Goal: Check status

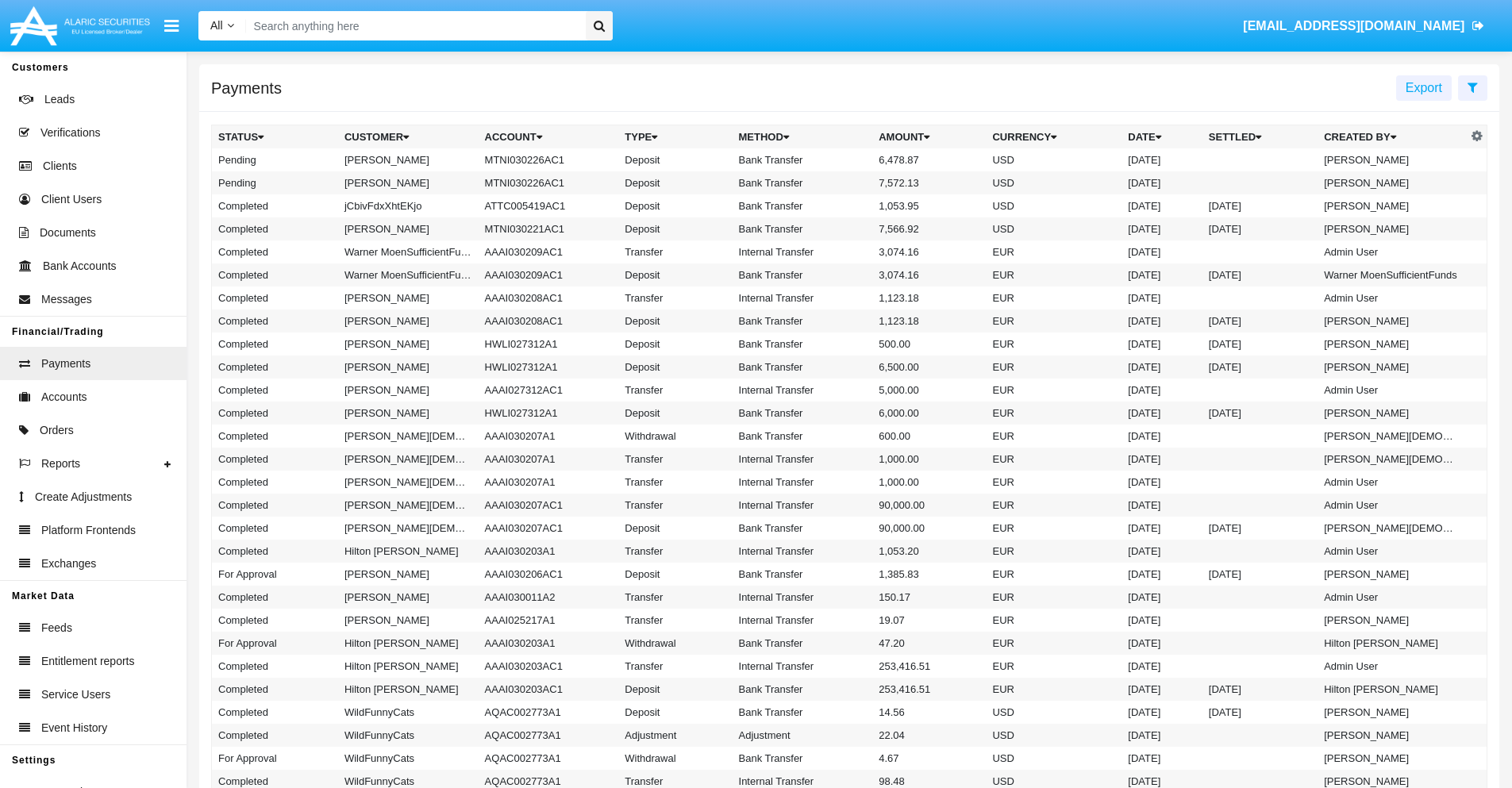
click at [1473, 86] on icon at bounding box center [1473, 86] width 11 height 12
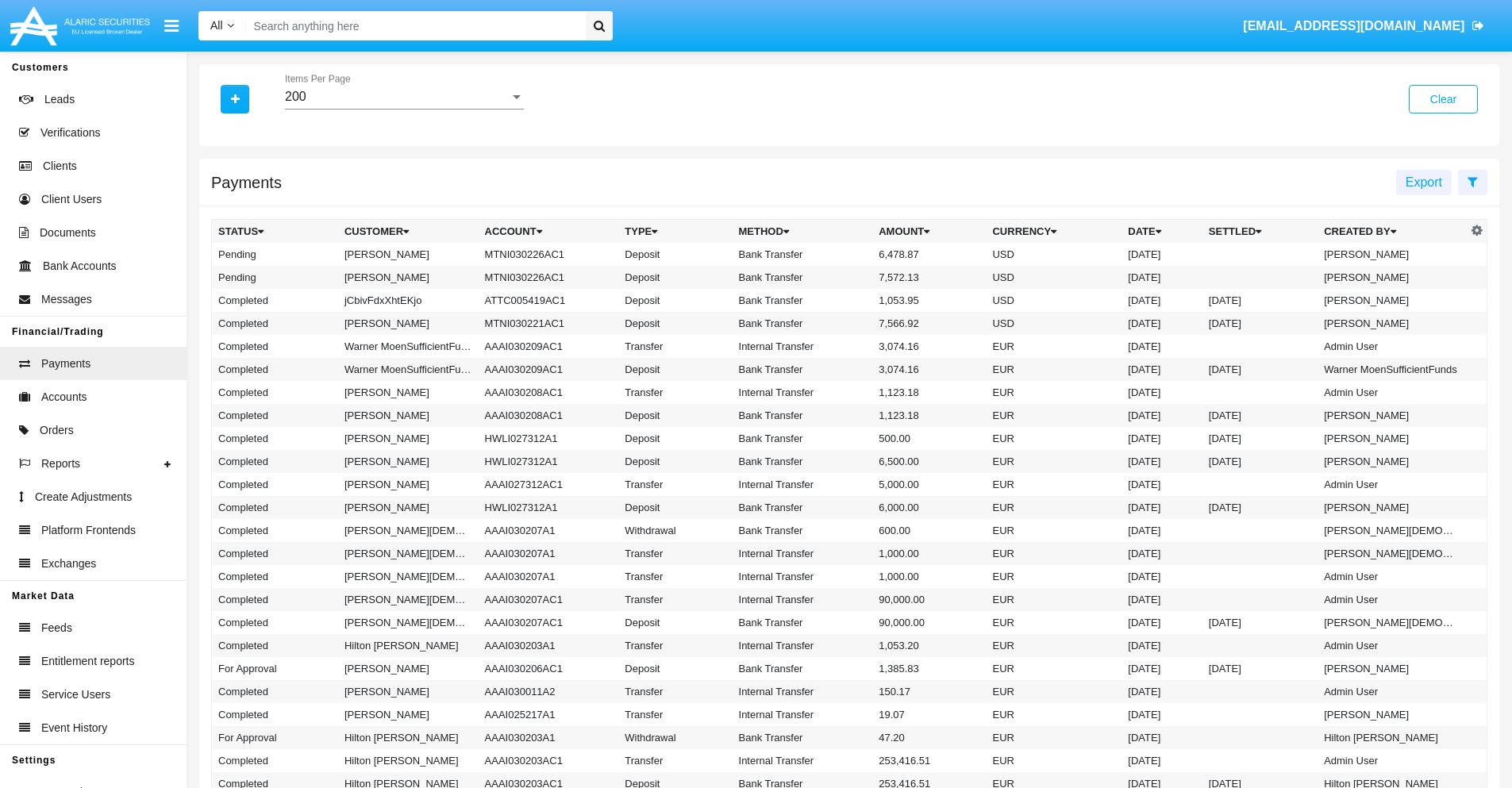
click at [404, 97] on div "200" at bounding box center [397, 96] width 224 height 14
click at [404, 108] on span "10" at bounding box center [405, 108] width 239 height 38
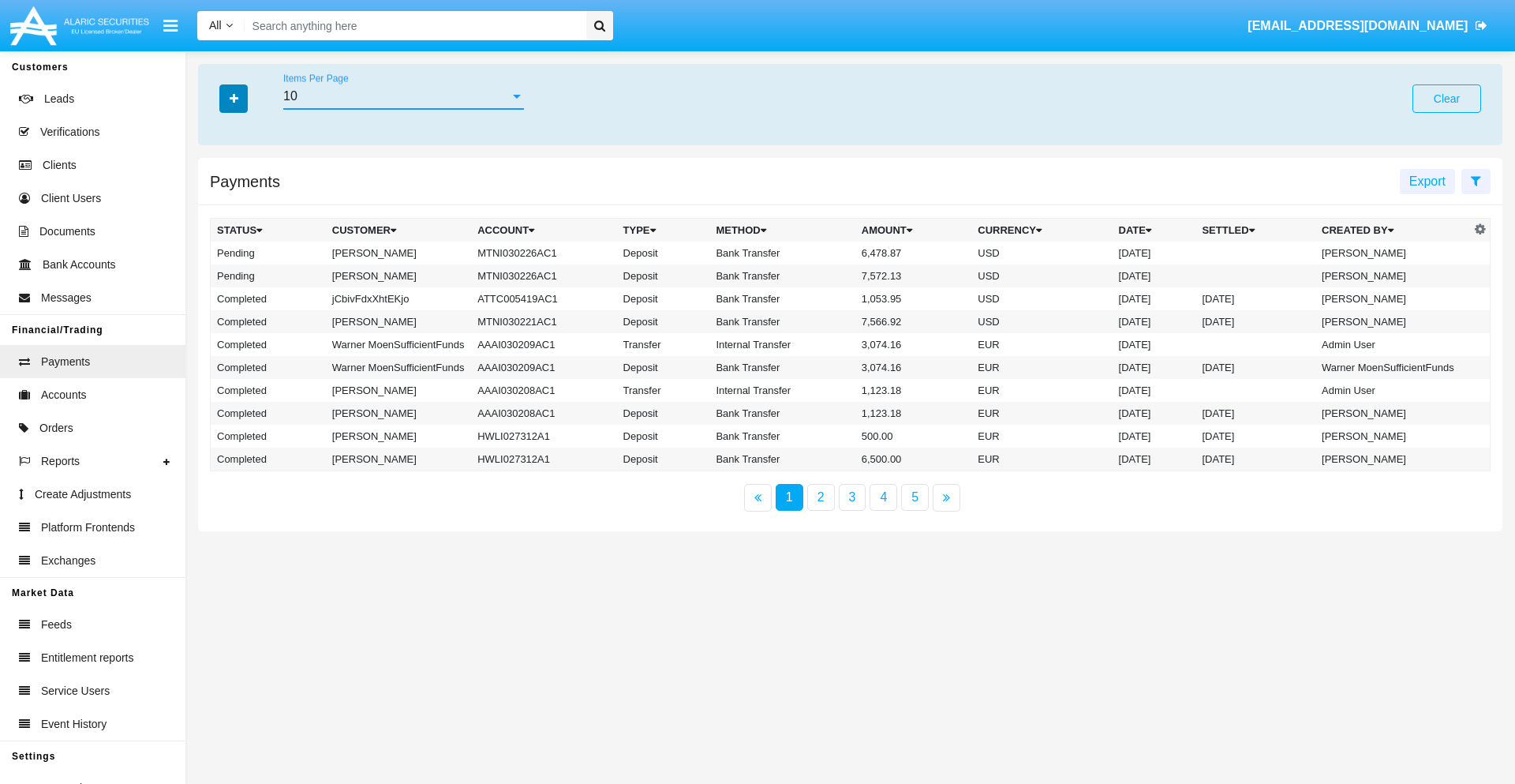
click at [234, 98] on icon "button" at bounding box center [234, 99] width 9 height 11
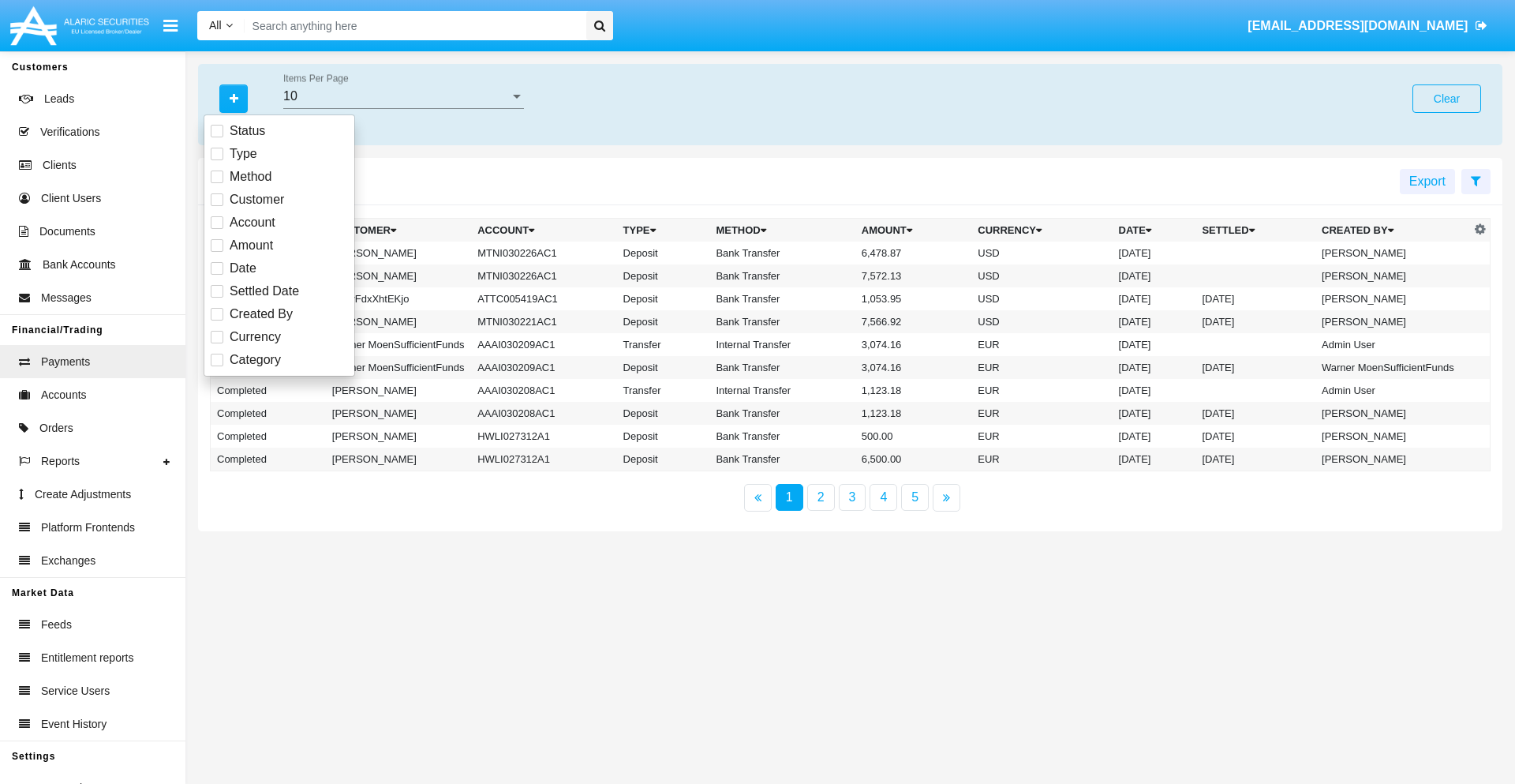
click at [247, 131] on span "Status" at bounding box center [247, 131] width 35 height 19
click at [217, 137] on input "Status" at bounding box center [216, 137] width 1 height 1
checkbox input "true"
click at [234, 98] on icon "button" at bounding box center [234, 99] width 9 height 11
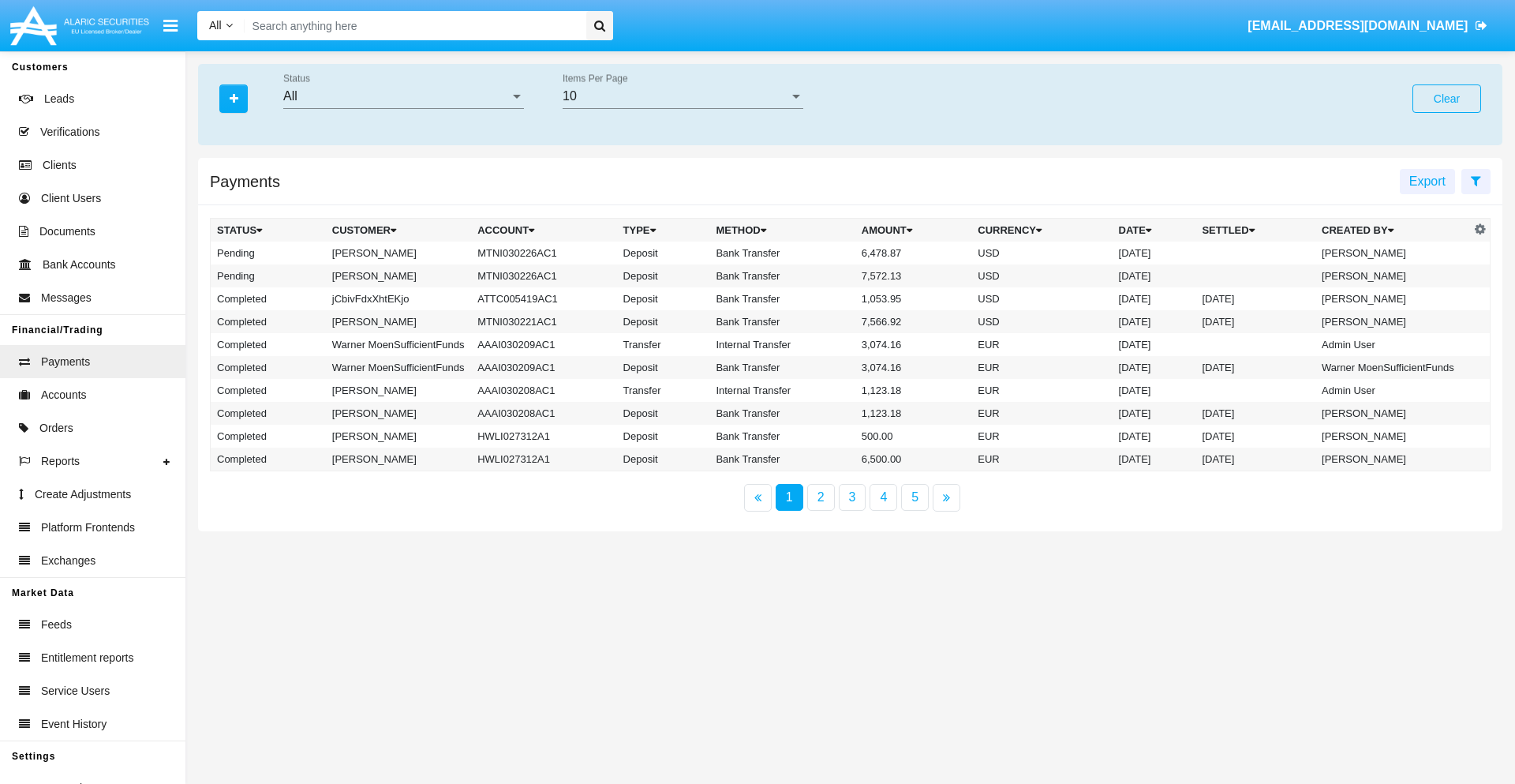
click at [403, 96] on div "All" at bounding box center [397, 96] width 226 height 14
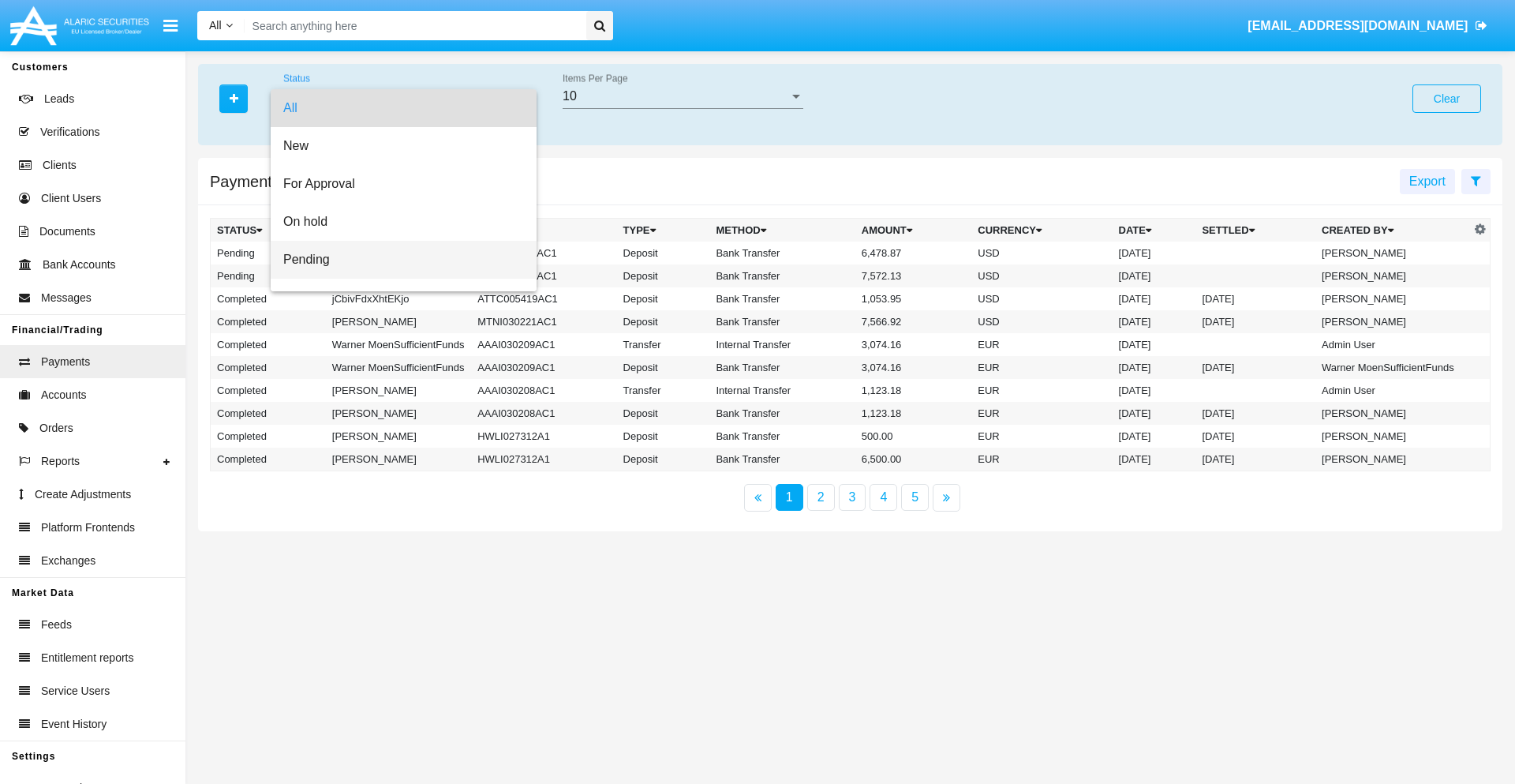
click at [397, 260] on span "Pending" at bounding box center [404, 259] width 240 height 38
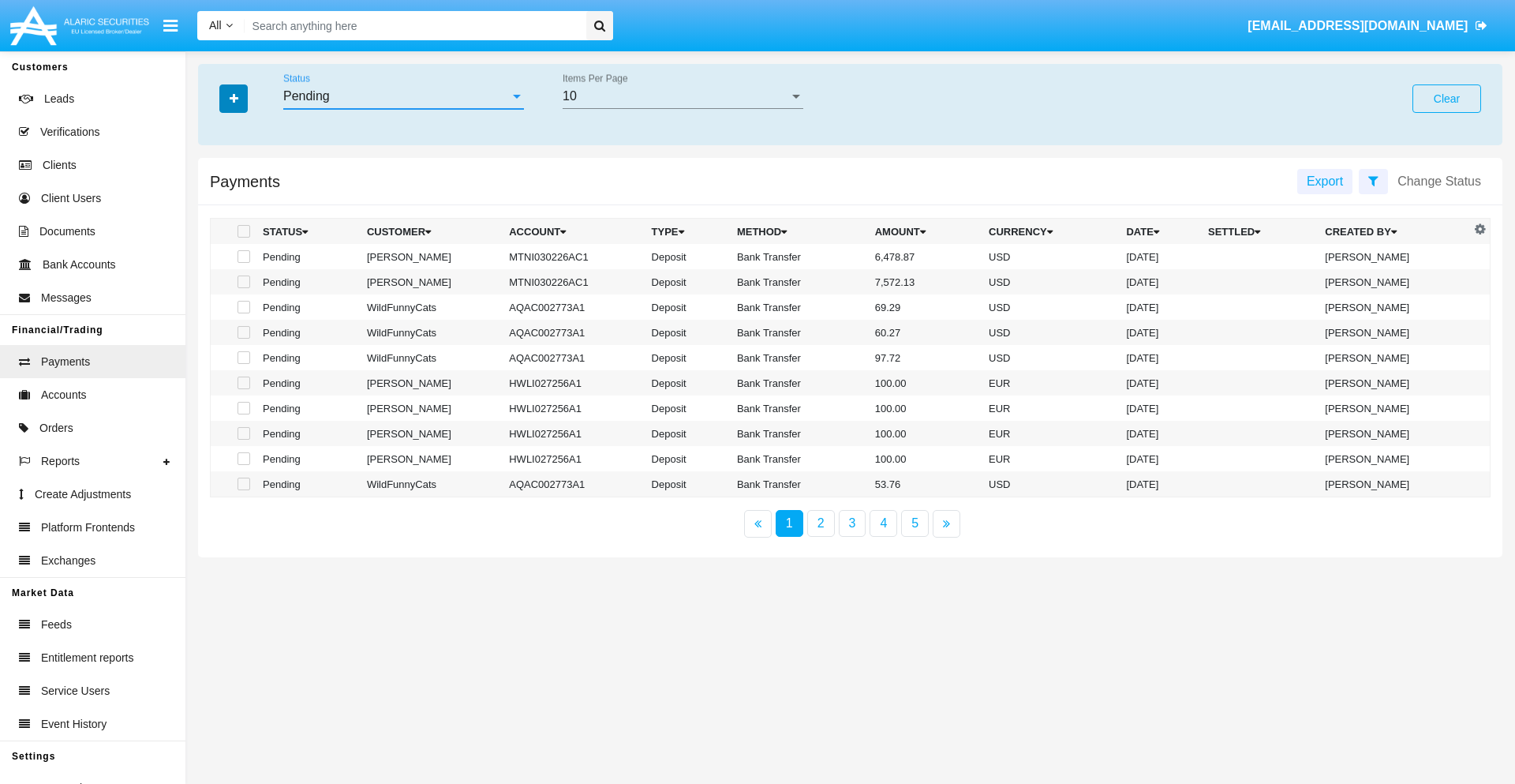
click at [234, 98] on icon "button" at bounding box center [234, 99] width 9 height 11
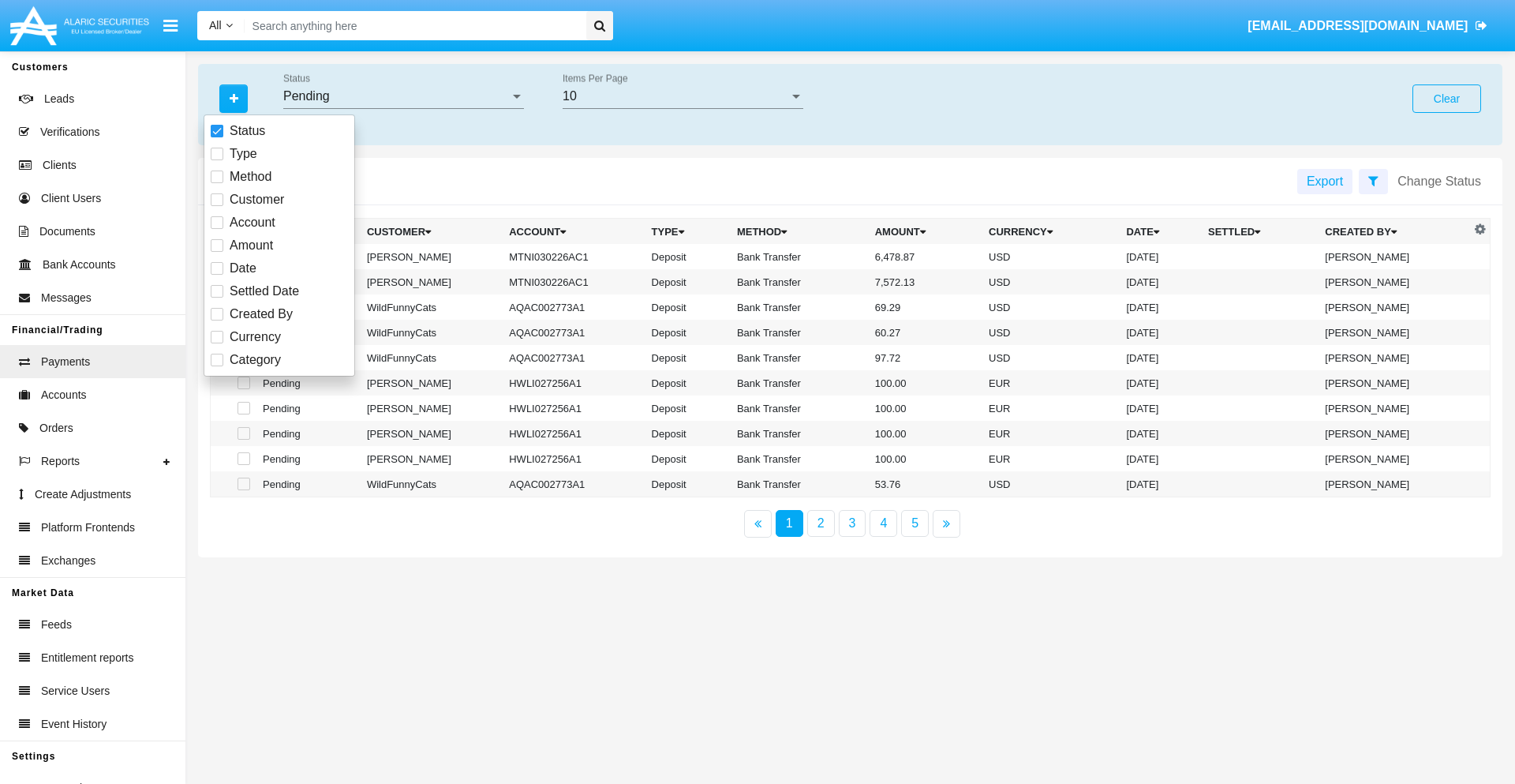
click at [250, 177] on span "Method" at bounding box center [250, 177] width 42 height 19
click at [217, 183] on input "Method" at bounding box center [216, 183] width 1 height 1
checkbox input "true"
click at [234, 98] on icon "button" at bounding box center [234, 99] width 9 height 11
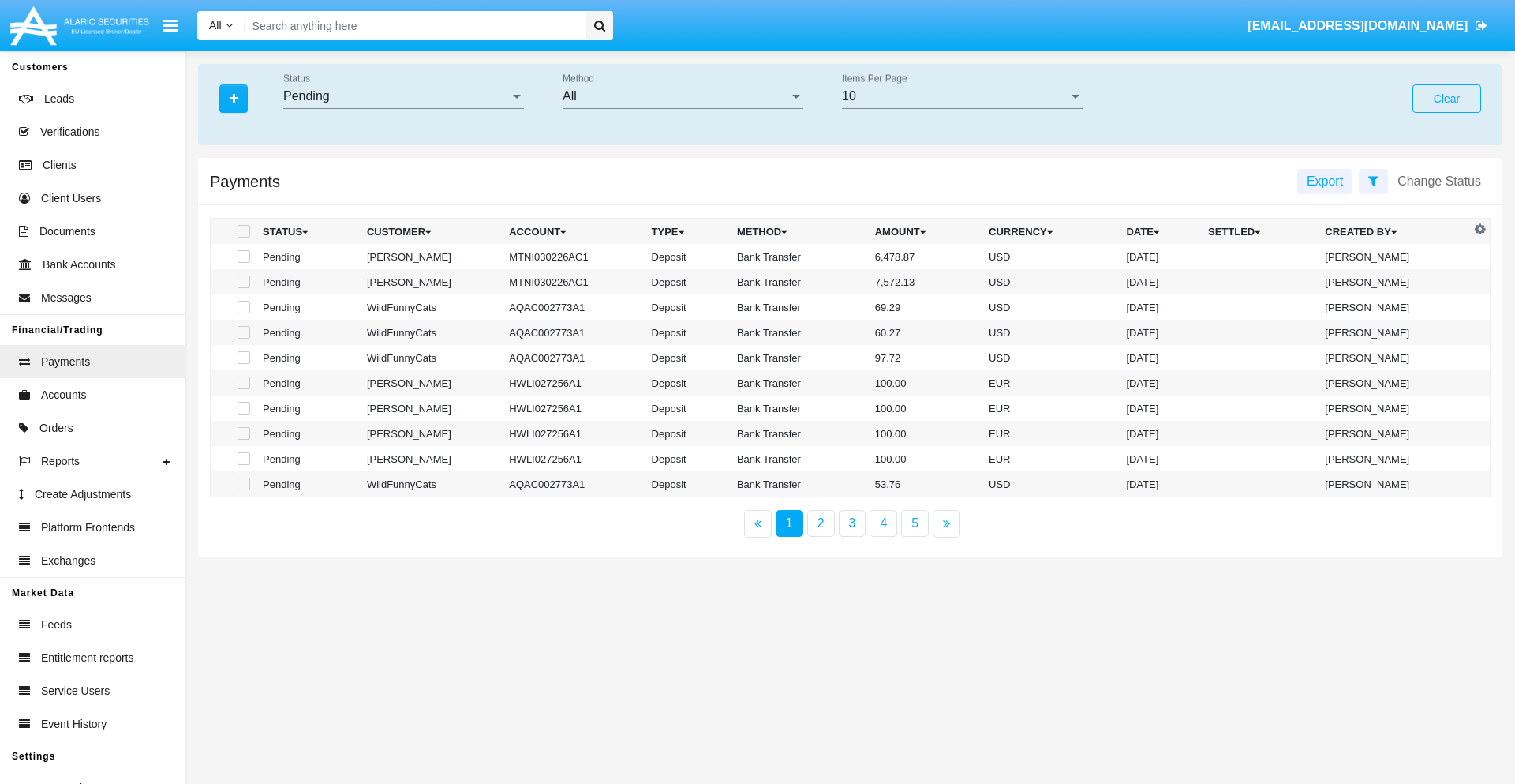
click at [683, 96] on div "All" at bounding box center [675, 96] width 226 height 14
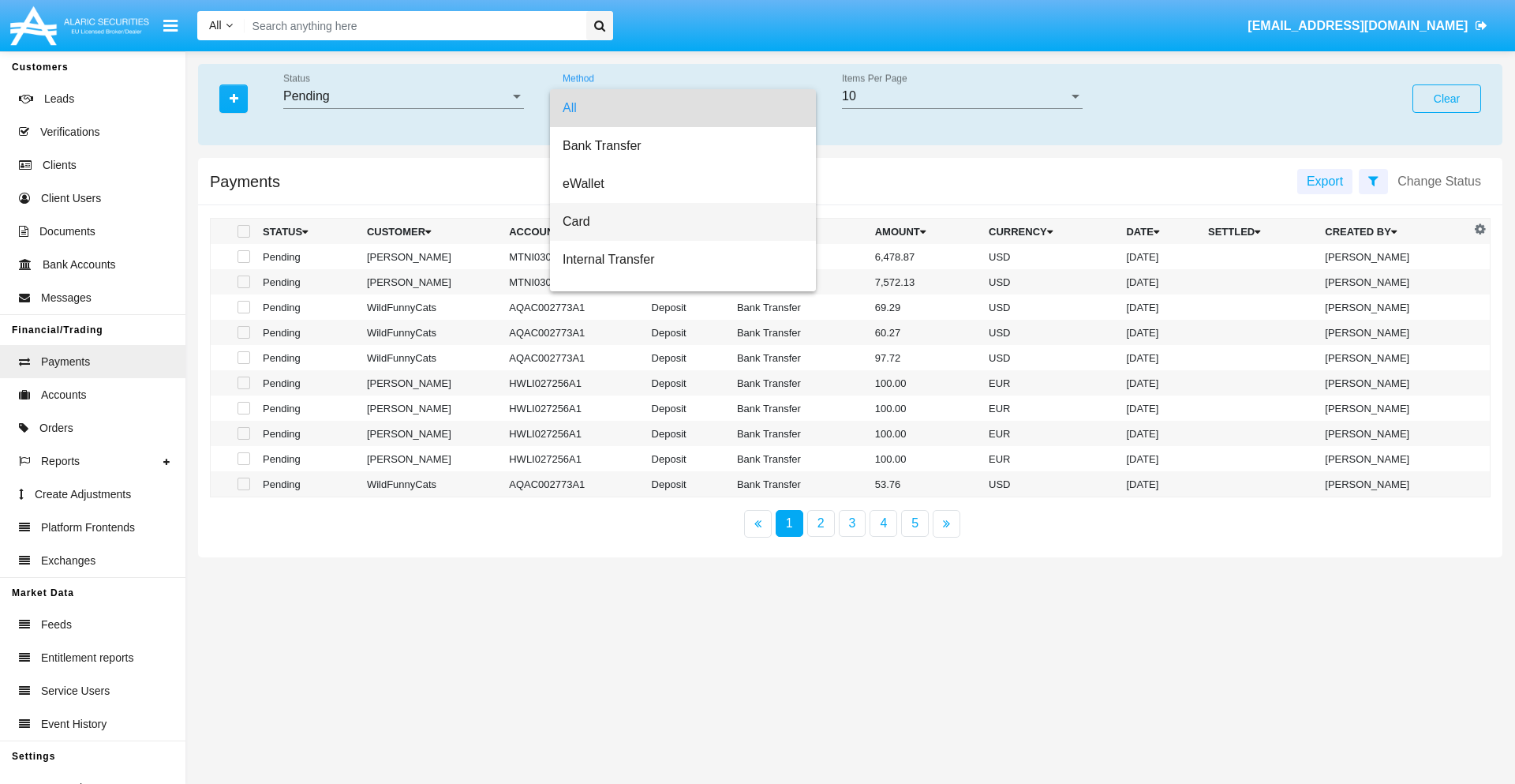
click at [676, 222] on span "Card" at bounding box center [683, 222] width 240 height 38
